Goal: Transaction & Acquisition: Subscribe to service/newsletter

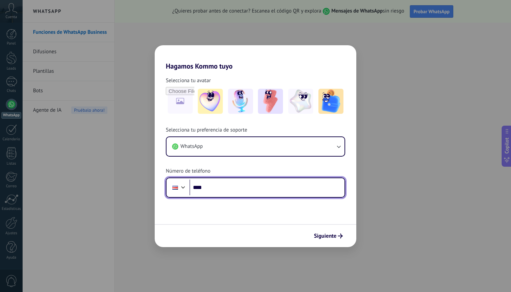
click at [211, 187] on input "****" at bounding box center [267, 187] width 155 height 16
type input "**********"
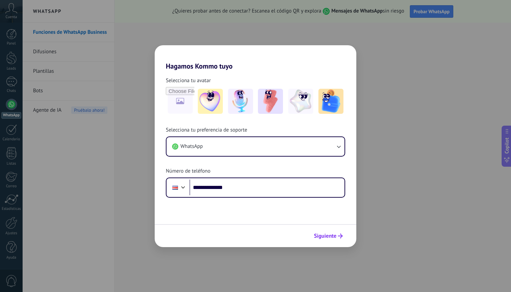
click at [324, 233] on span "Siguiente" at bounding box center [325, 235] width 23 height 5
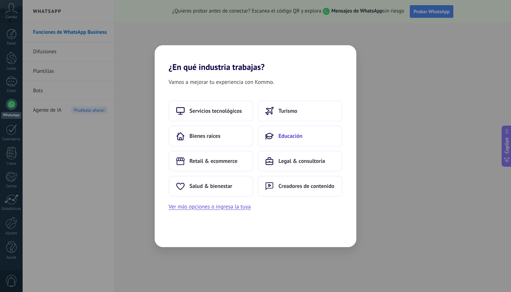
click at [273, 135] on use at bounding box center [269, 136] width 7 height 6
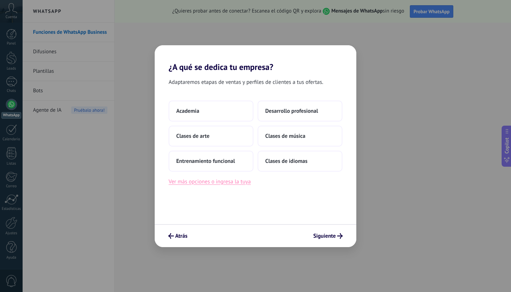
click at [235, 182] on button "Ver más opciones o ingresa la tuya" at bounding box center [210, 181] width 82 height 9
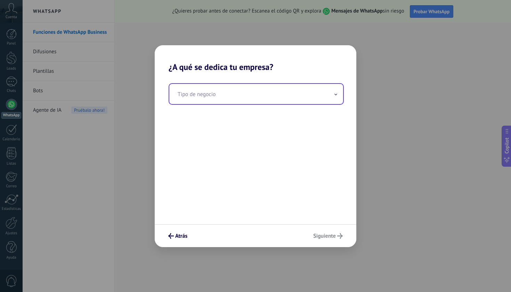
click at [201, 94] on input "text" at bounding box center [256, 94] width 174 height 20
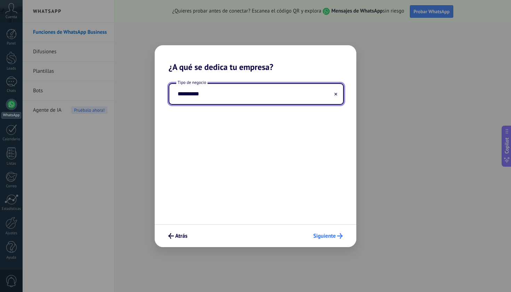
type input "**********"
click at [323, 236] on span "Siguiente" at bounding box center [324, 235] width 23 height 5
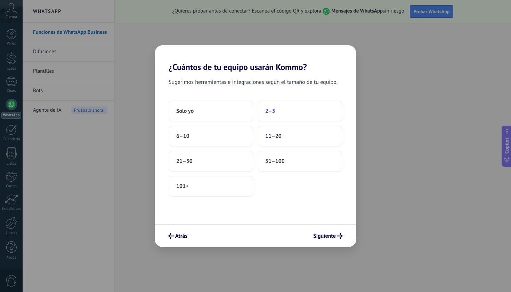
click at [281, 111] on button "2–5" at bounding box center [300, 110] width 85 height 21
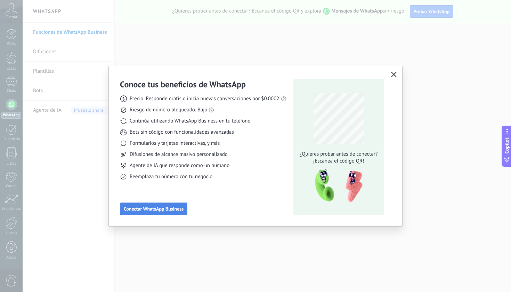
click at [168, 209] on span "Conectar WhatsApp Business" at bounding box center [154, 208] width 60 height 5
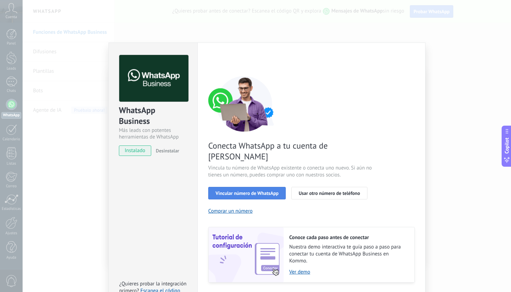
click at [257, 187] on button "Vincular número de WhatsApp" at bounding box center [247, 193] width 78 height 13
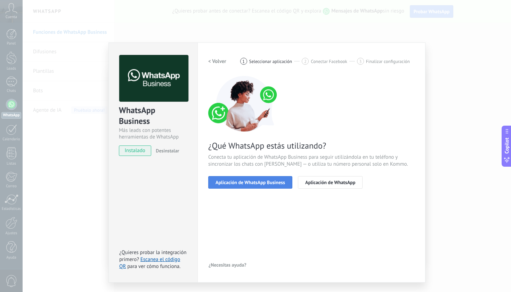
click at [257, 181] on span "Aplicación de WhatsApp Business" at bounding box center [251, 182] width 70 height 5
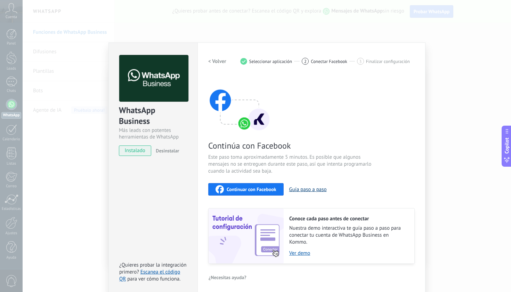
click at [306, 190] on button "Guía paso a paso" at bounding box center [308, 189] width 38 height 7
click at [251, 187] on span "Continuar con Facebook" at bounding box center [252, 189] width 50 height 5
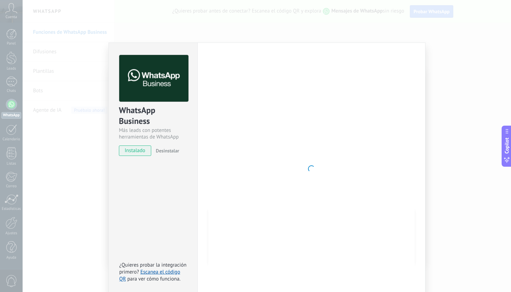
click at [91, 167] on div "WhatsApp Business Más leads con potentes herramientas de WhatsApp instalado Des…" at bounding box center [267, 146] width 489 height 292
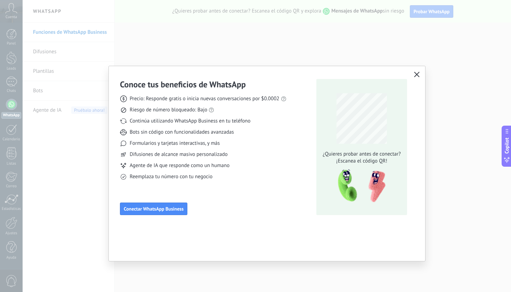
click at [418, 73] on icon "button" at bounding box center [417, 75] width 6 height 6
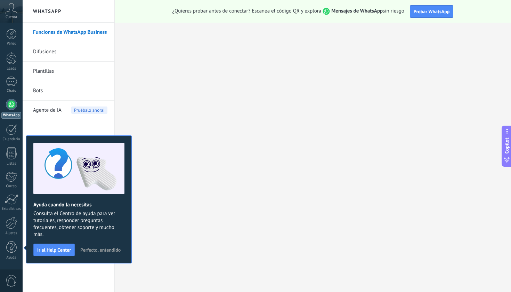
click at [9, 106] on div at bounding box center [11, 104] width 11 height 11
